Goal: Task Accomplishment & Management: Complete application form

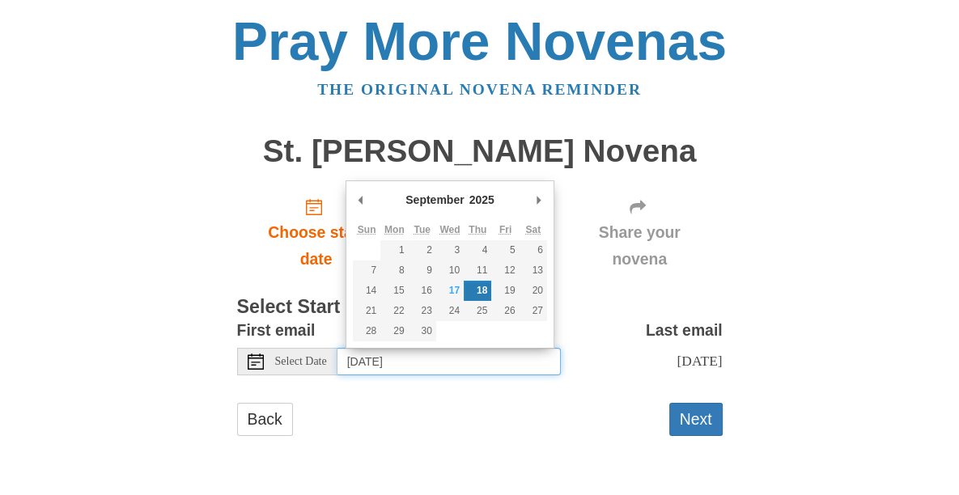
click at [512, 359] on input "[DATE]" at bounding box center [449, 362] width 223 height 28
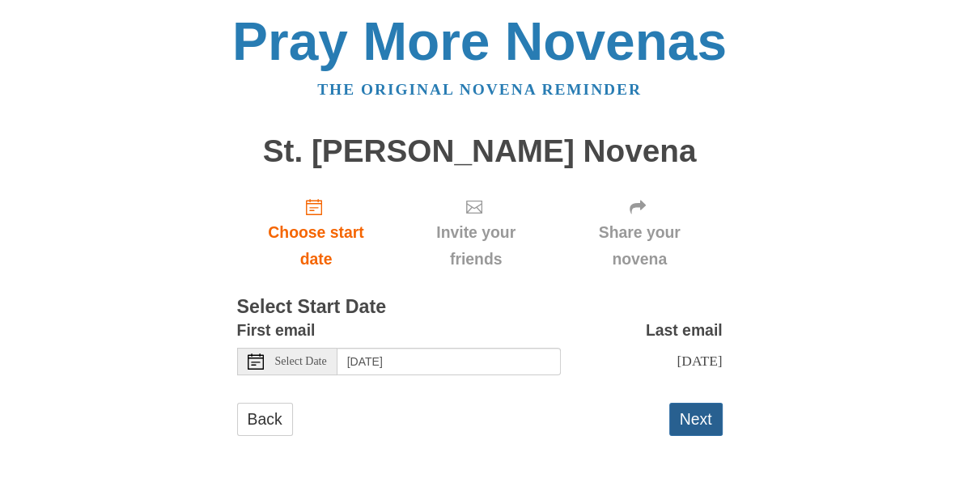
click at [690, 427] on button "Next" at bounding box center [695, 419] width 53 height 33
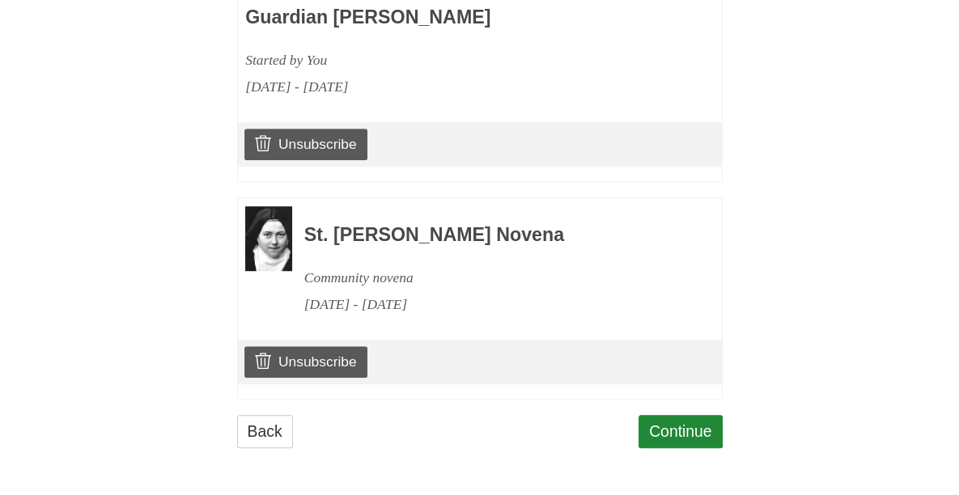
scroll to position [809, 0]
click at [311, 369] on link "Unsubscribe" at bounding box center [305, 361] width 122 height 31
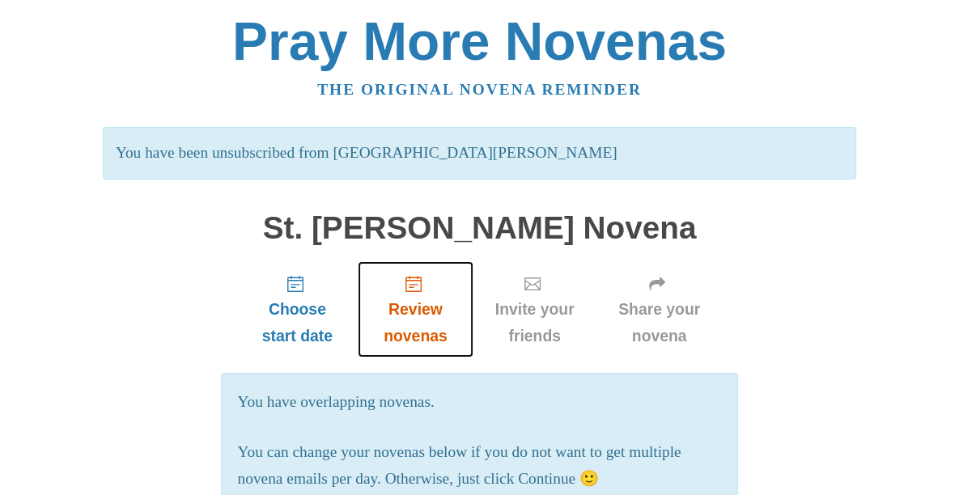
click at [413, 301] on span "Review novenas" at bounding box center [415, 322] width 83 height 53
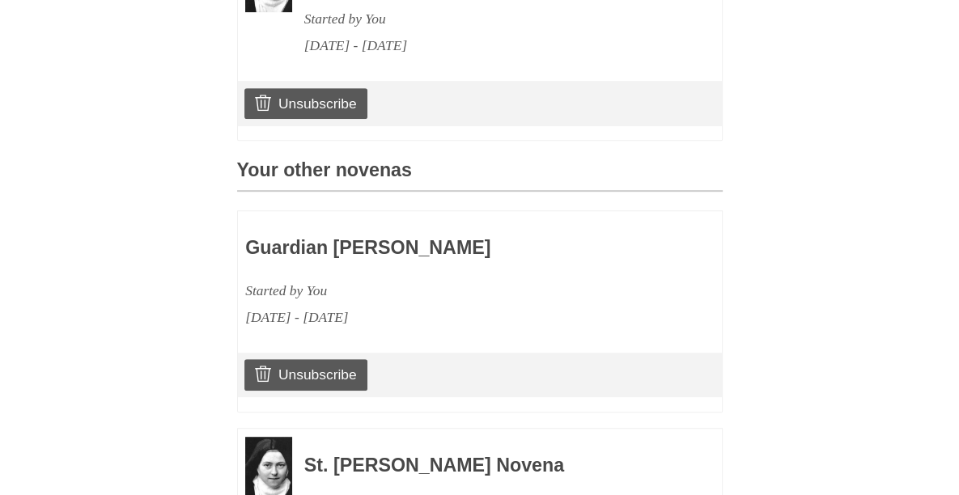
scroll to position [567, 0]
